Goal: Task Accomplishment & Management: Use online tool/utility

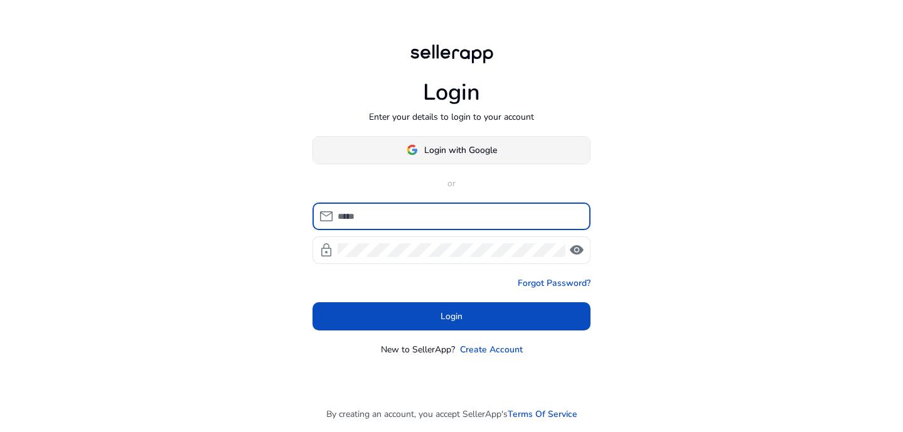
click at [463, 141] on span at bounding box center [451, 150] width 277 height 30
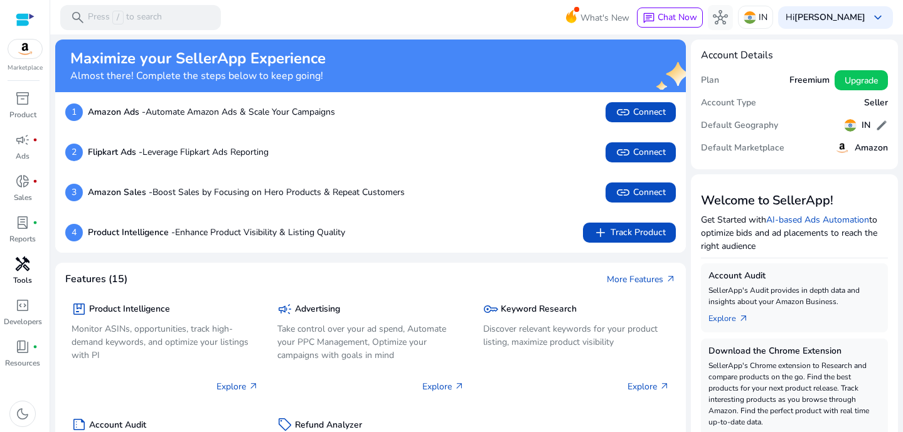
click at [26, 270] on span "handyman" at bounding box center [22, 264] width 15 height 15
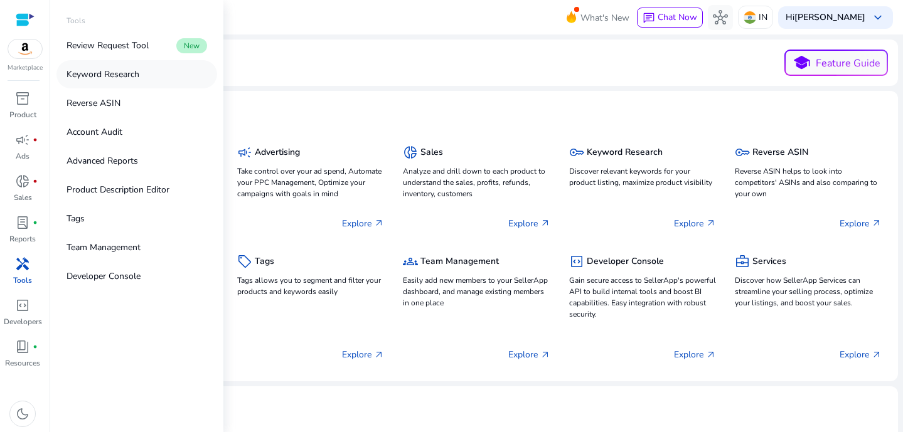
drag, startPoint x: 26, startPoint y: 270, endPoint x: 114, endPoint y: 74, distance: 214.5
click at [114, 74] on p "Keyword Research" at bounding box center [102, 74] width 73 height 13
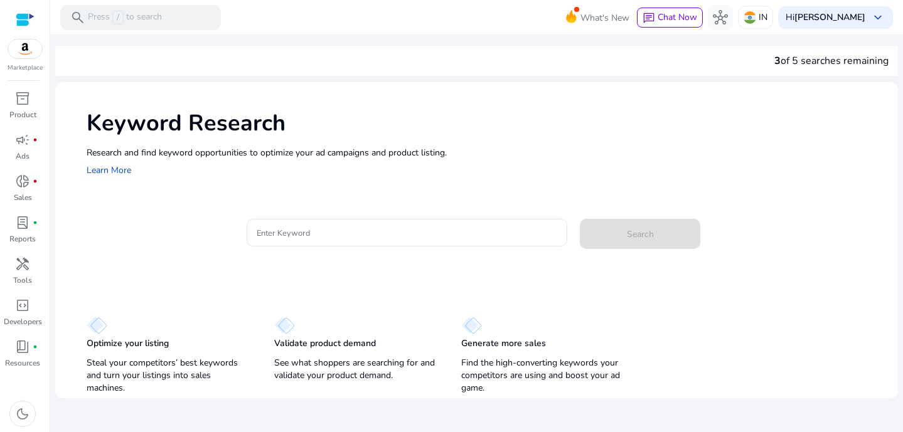
click at [334, 151] on p "Research and find keyword opportunities to optimize your ad campaigns and produ…" at bounding box center [486, 152] width 798 height 13
drag, startPoint x: 114, startPoint y: 74, endPoint x: 348, endPoint y: 238, distance: 286.0
click at [348, 238] on input "Enter Keyword" at bounding box center [407, 233] width 300 height 14
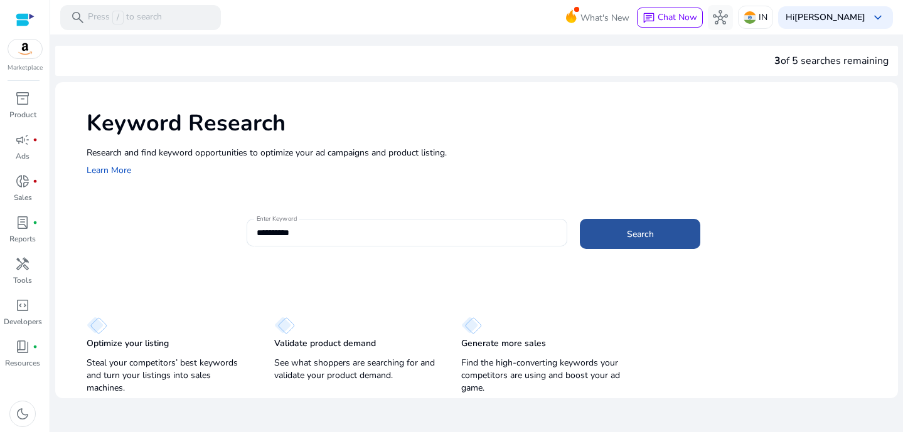
drag, startPoint x: 348, startPoint y: 238, endPoint x: 669, endPoint y: 235, distance: 320.5
click at [669, 235] on span at bounding box center [640, 234] width 120 height 30
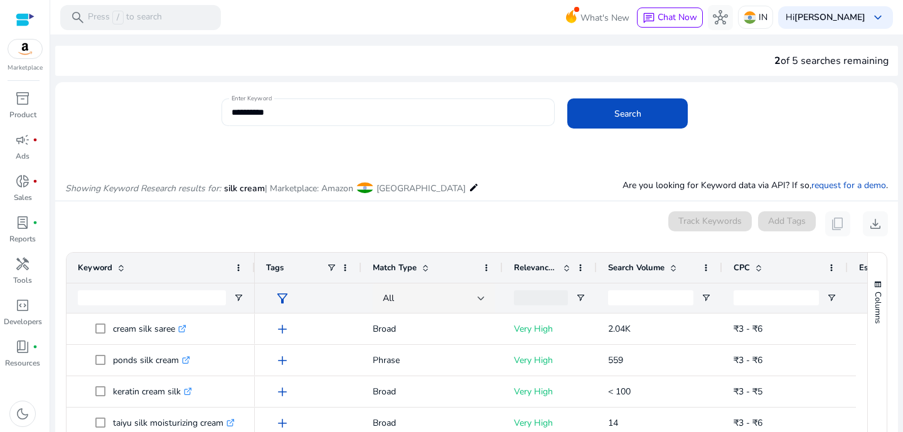
click at [286, 113] on input "**********" at bounding box center [387, 112] width 313 height 14
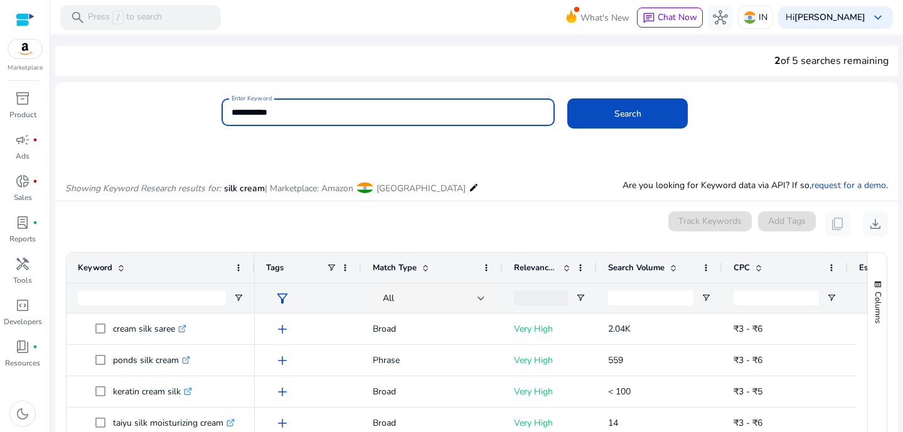
type input "**********"
click at [567, 98] on button "Search" at bounding box center [627, 113] width 120 height 30
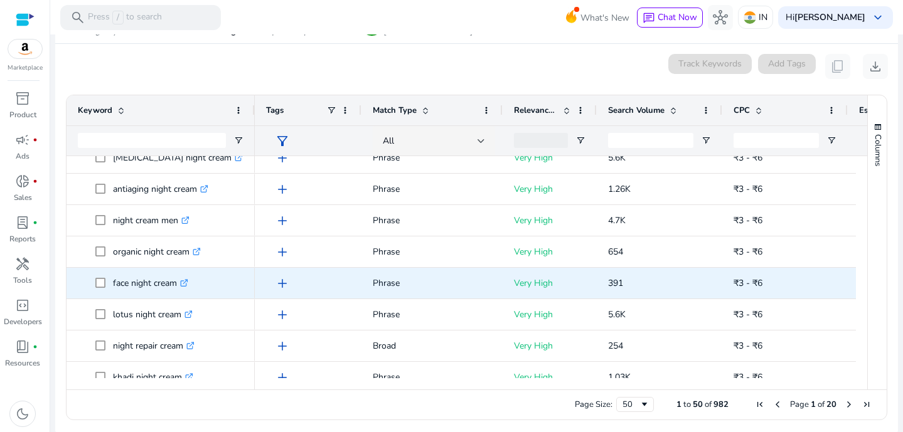
scroll to position [130, 0]
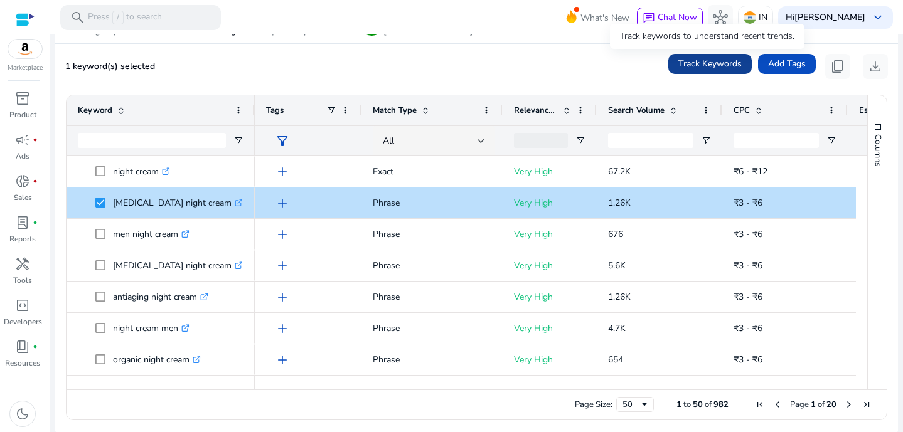
click at [711, 68] on span "Track Keywords" at bounding box center [709, 63] width 63 height 13
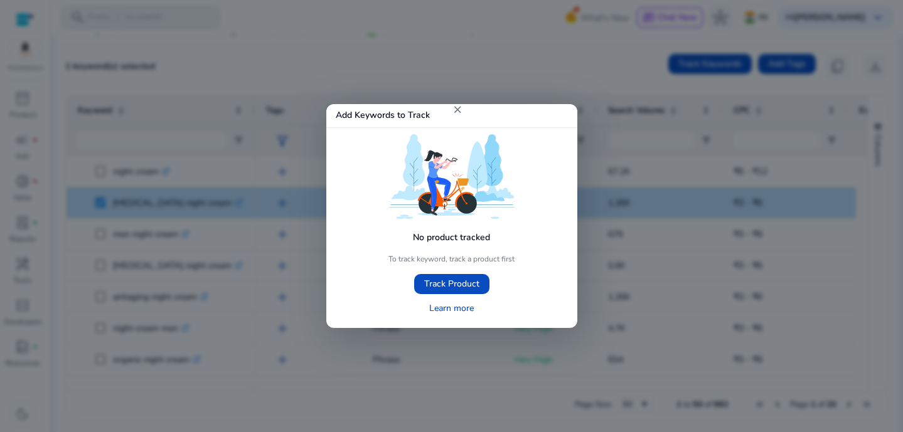
click at [458, 110] on mat-icon "close" at bounding box center [457, 109] width 11 height 11
